Goal: Task Accomplishment & Management: Use online tool/utility

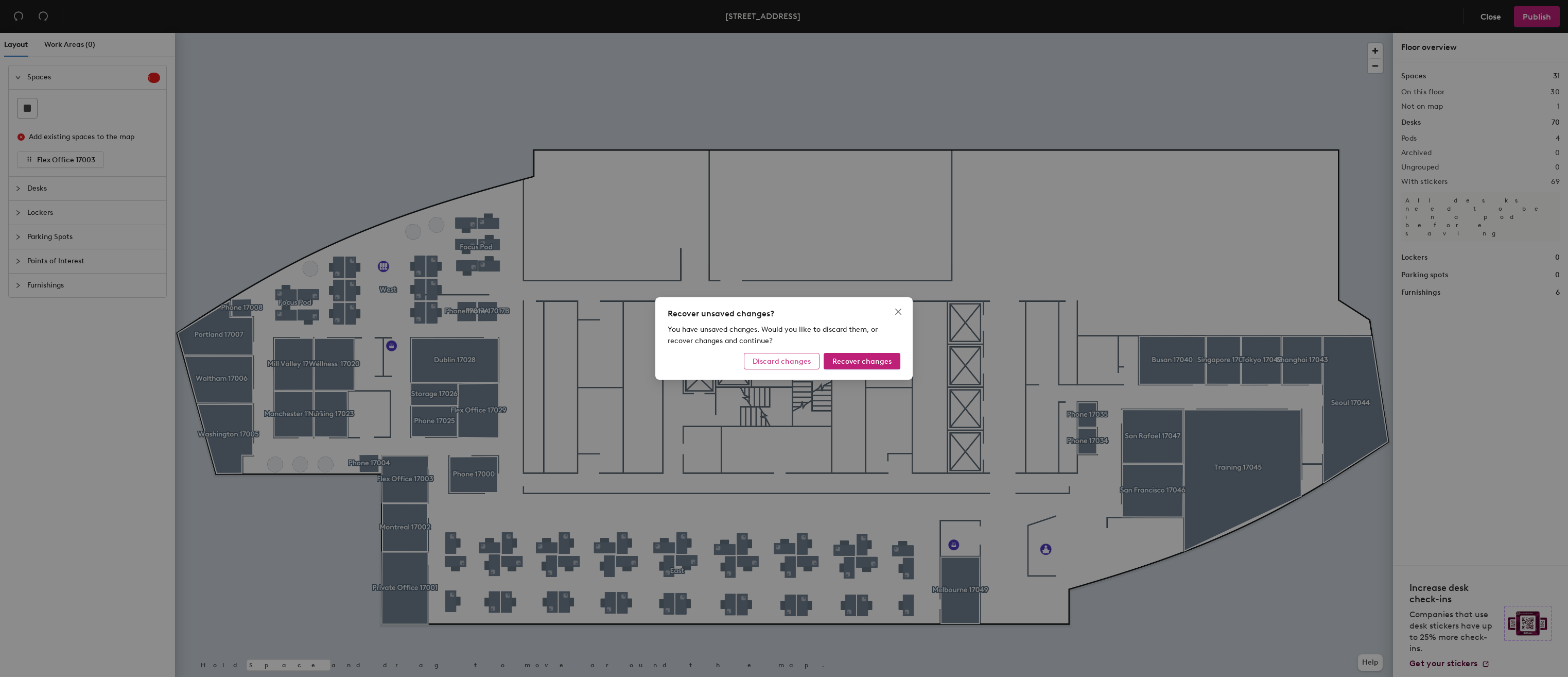
click at [792, 362] on span "Discard changes" at bounding box center [781, 361] width 58 height 9
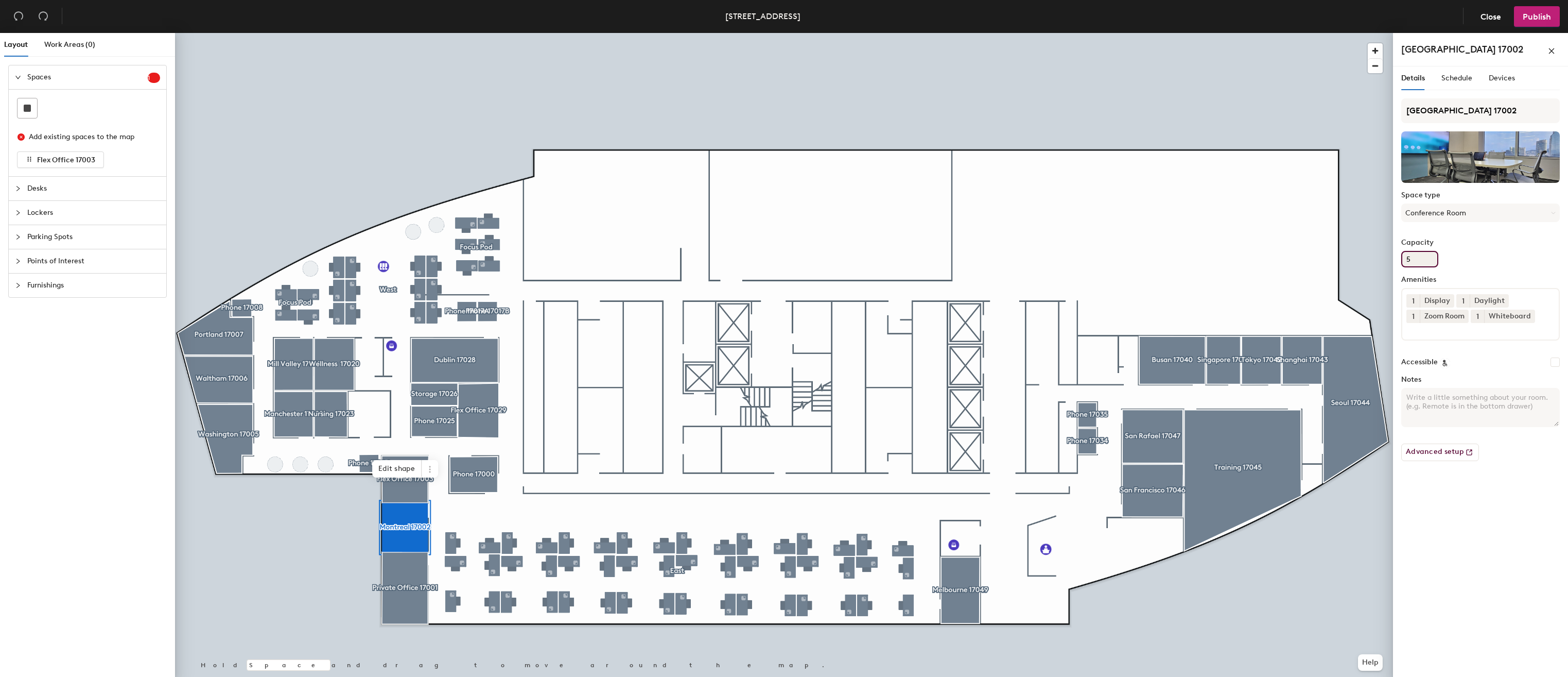
drag, startPoint x: 1415, startPoint y: 259, endPoint x: 1402, endPoint y: 261, distance: 13.2
click at [1402, 261] on input "5" at bounding box center [1419, 259] width 37 height 16
type input "4"
click at [1356, 33] on div at bounding box center [783, 33] width 1218 height 0
click at [1525, 14] on span "Publish" at bounding box center [1537, 16] width 28 height 10
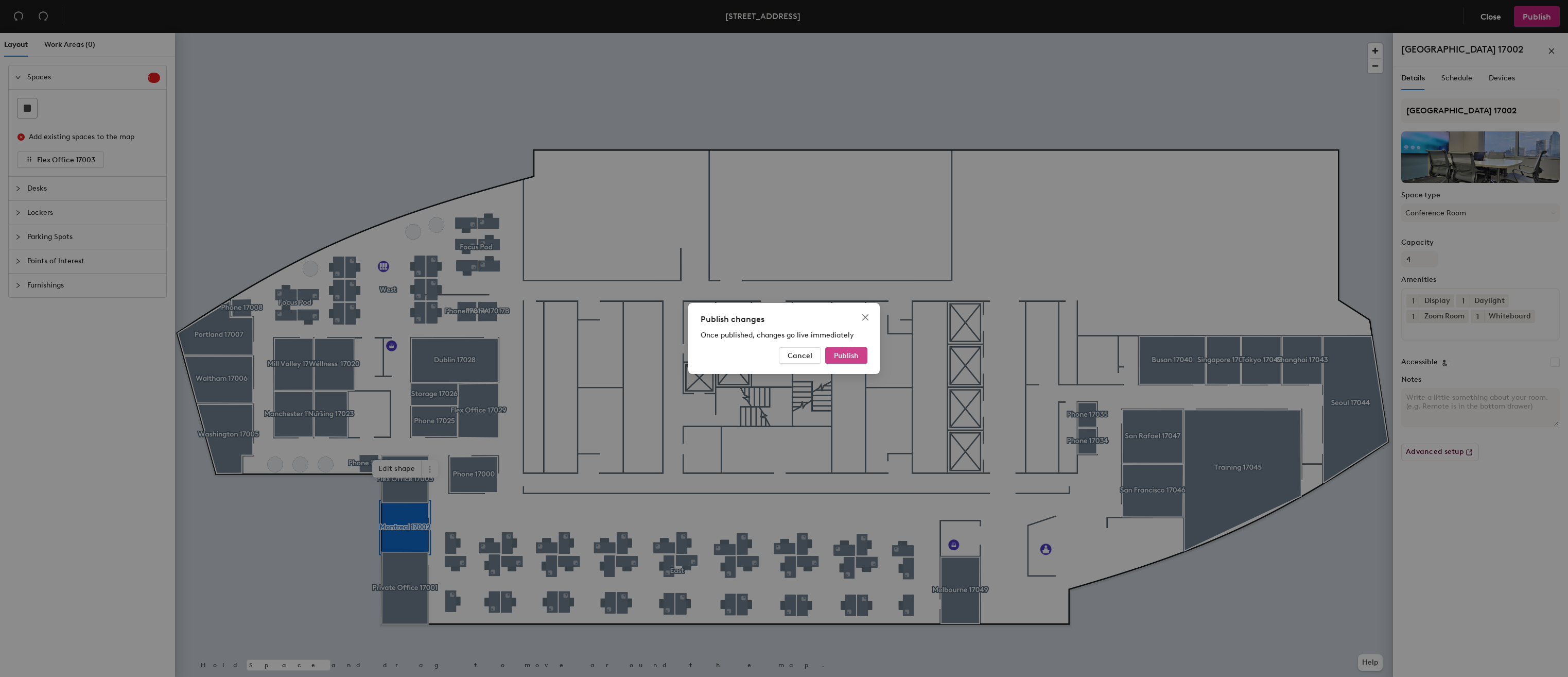
click at [850, 355] on span "Publish" at bounding box center [846, 355] width 25 height 9
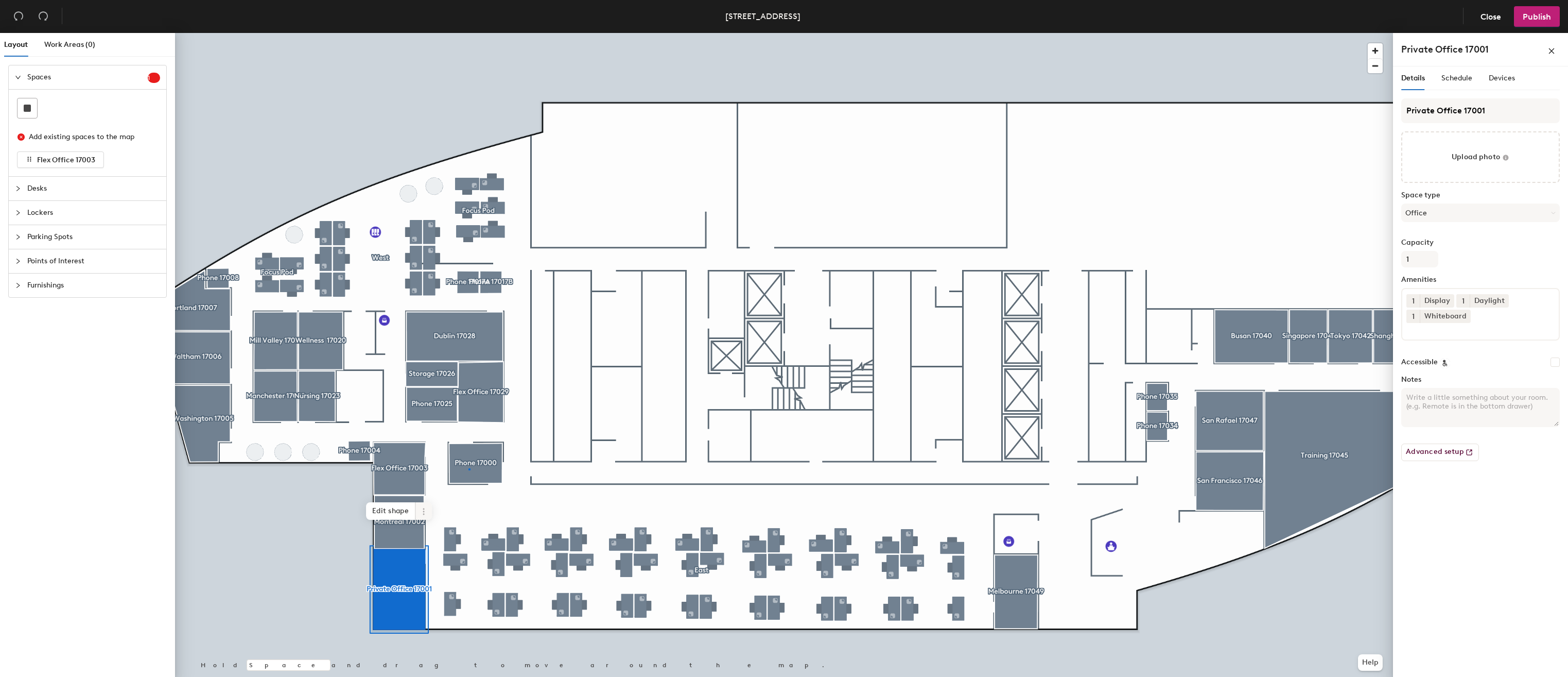
click at [468, 33] on div at bounding box center [783, 33] width 1218 height 0
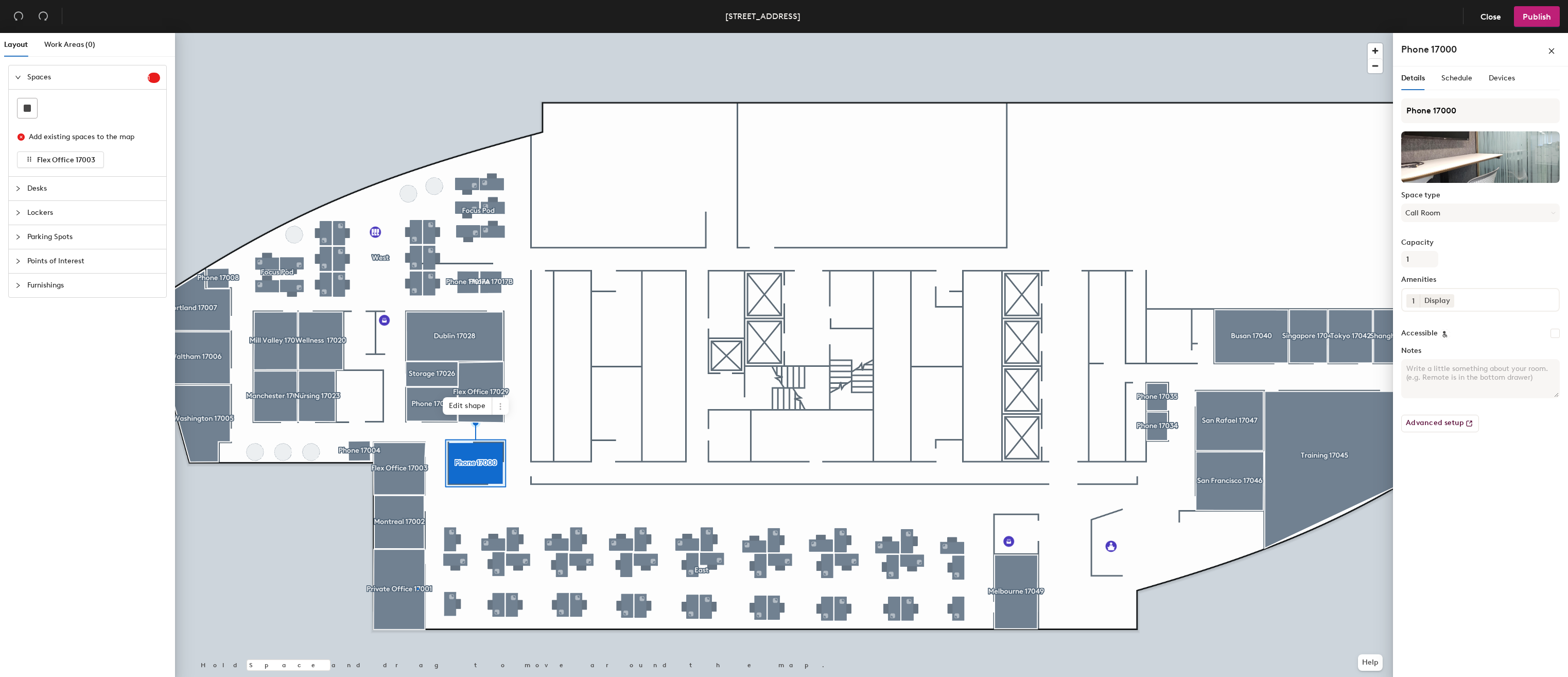
click at [417, 33] on div at bounding box center [783, 33] width 1218 height 0
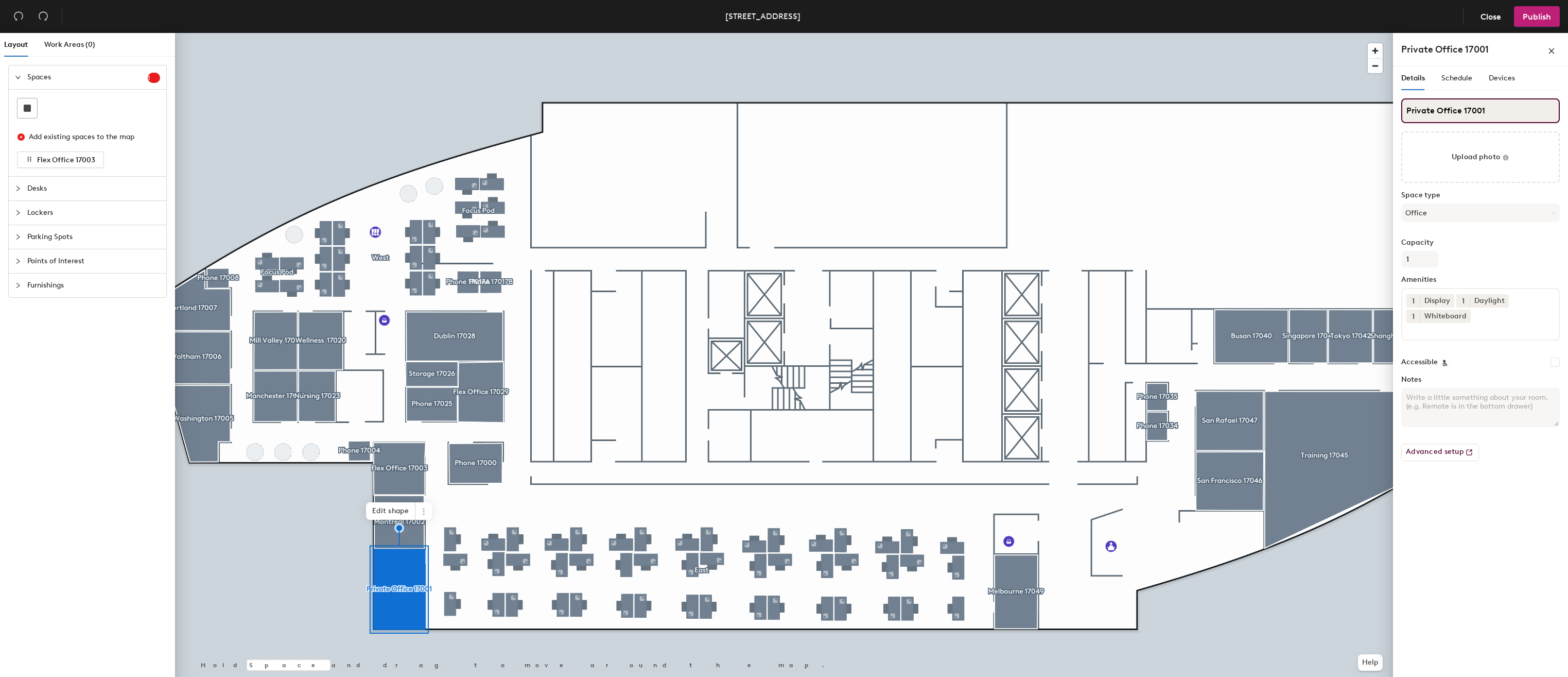
click at [1451, 107] on input "Private Office 17001" at bounding box center [1480, 111] width 159 height 25
